Goal: Navigation & Orientation: Find specific page/section

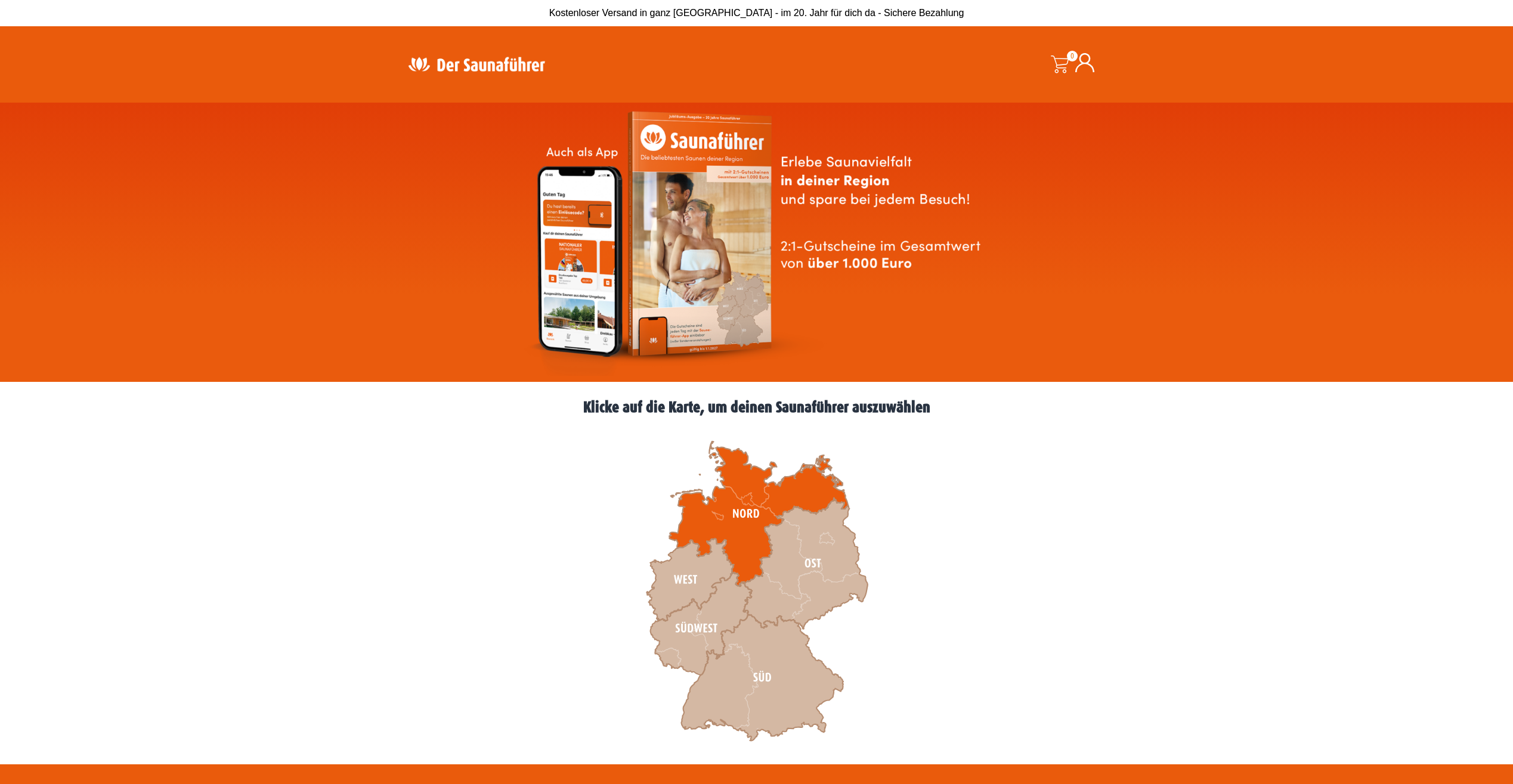
click at [704, 522] on icon at bounding box center [758, 513] width 179 height 145
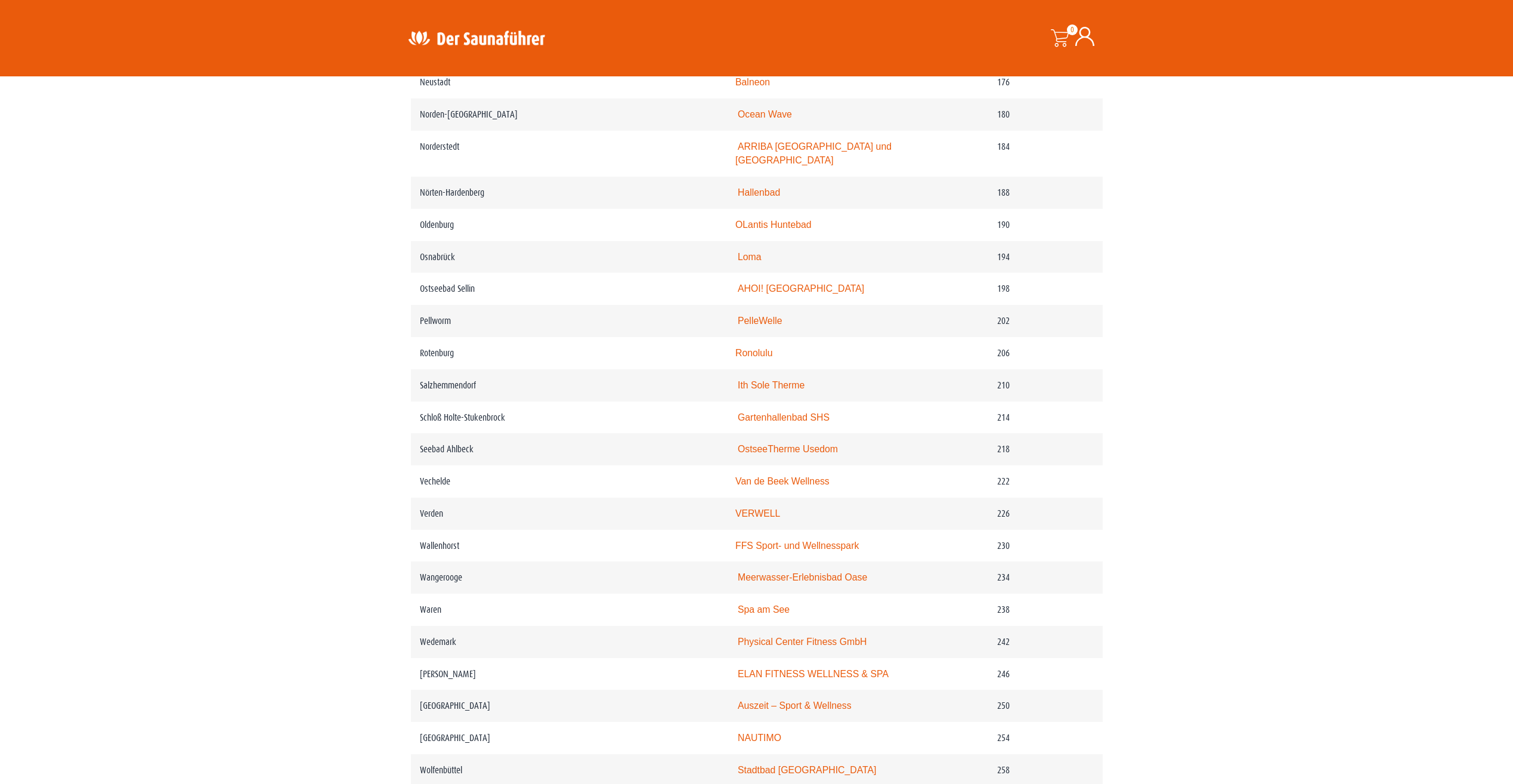
scroll to position [1969, 0]
click at [752, 261] on link "Loma" at bounding box center [749, 255] width 24 height 11
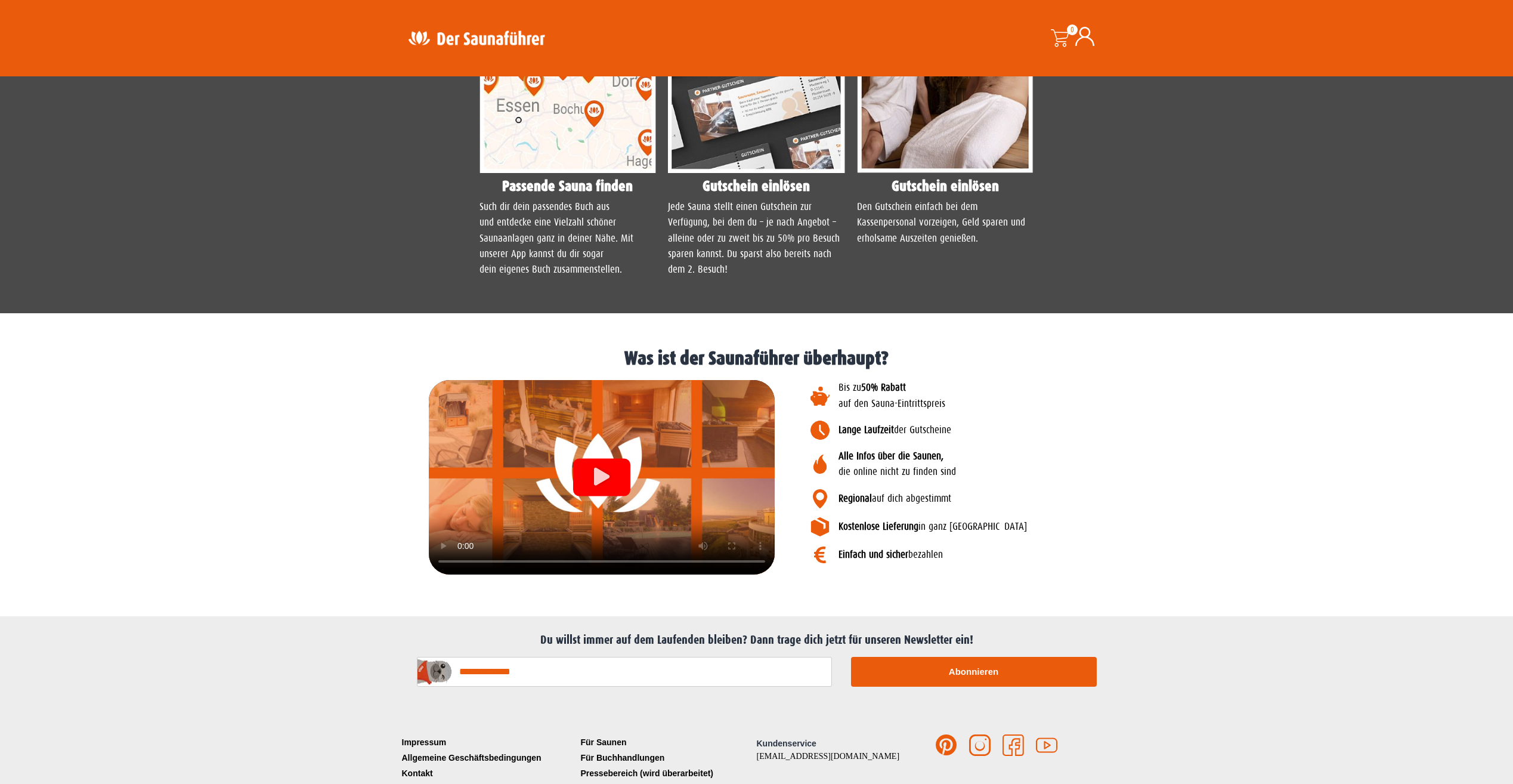
scroll to position [1240, 0]
